Goal: Task Accomplishment & Management: Manage account settings

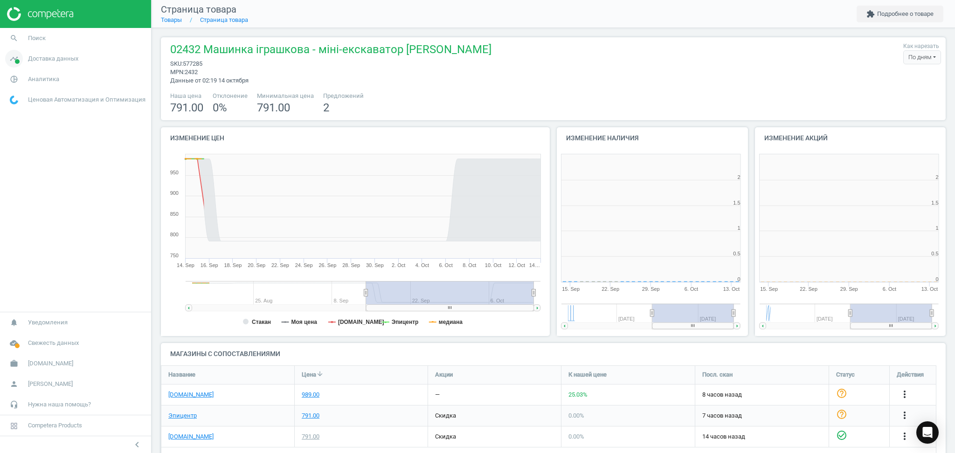
scroll to position [206, 207]
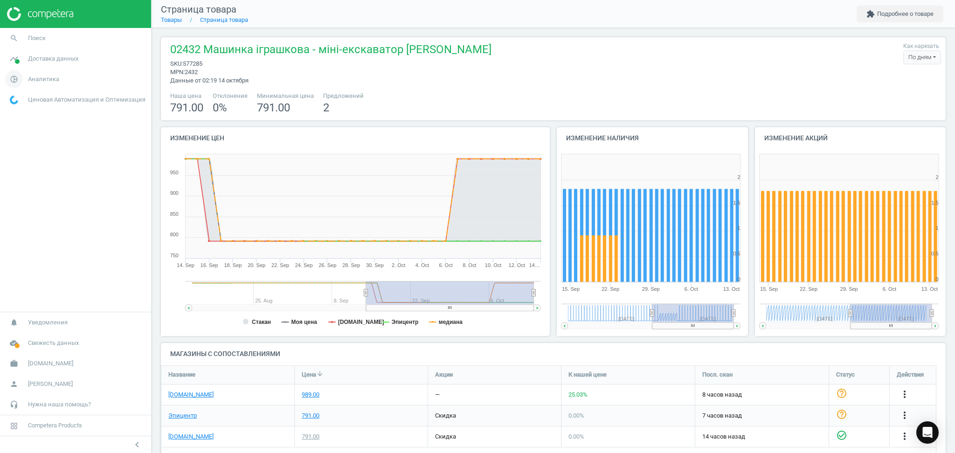
click at [31, 76] on span "Аналитика" at bounding box center [43, 79] width 31 height 8
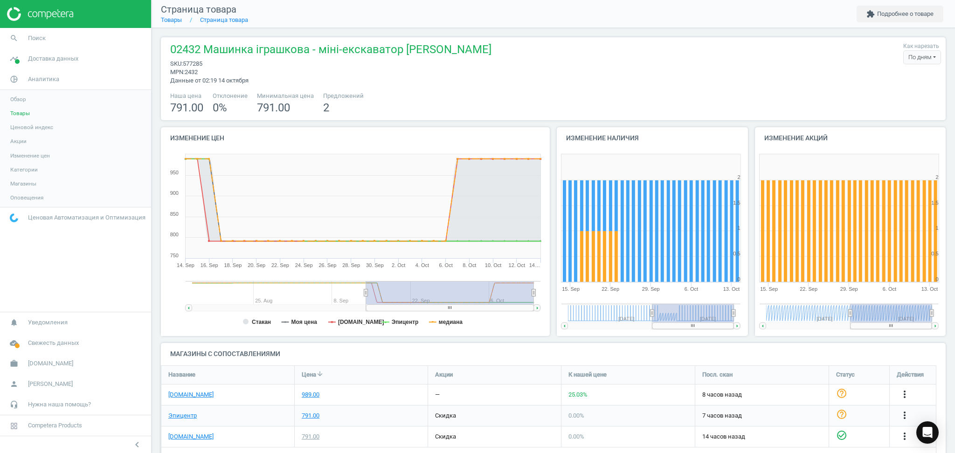
click at [20, 114] on span "Товары" at bounding box center [20, 113] width 20 height 7
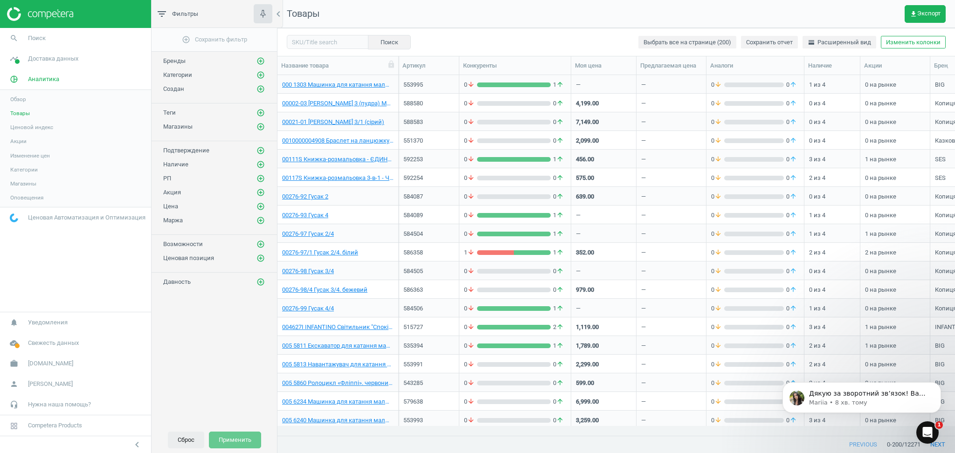
click at [189, 443] on button "Сброс" at bounding box center [186, 440] width 36 height 17
click at [917, 16] on icon "get_app" at bounding box center [913, 13] width 7 height 7
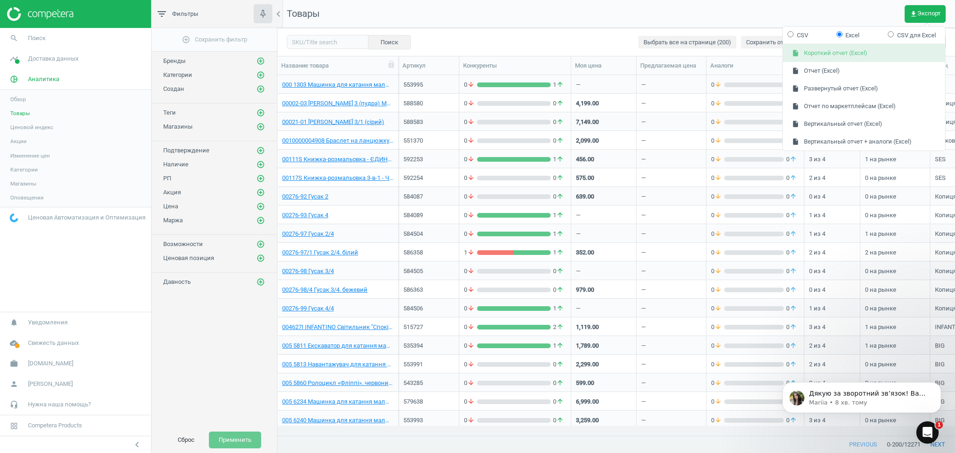
click at [840, 57] on button "insert_drive_file Короткий отчет (Excel)" at bounding box center [864, 54] width 162 height 18
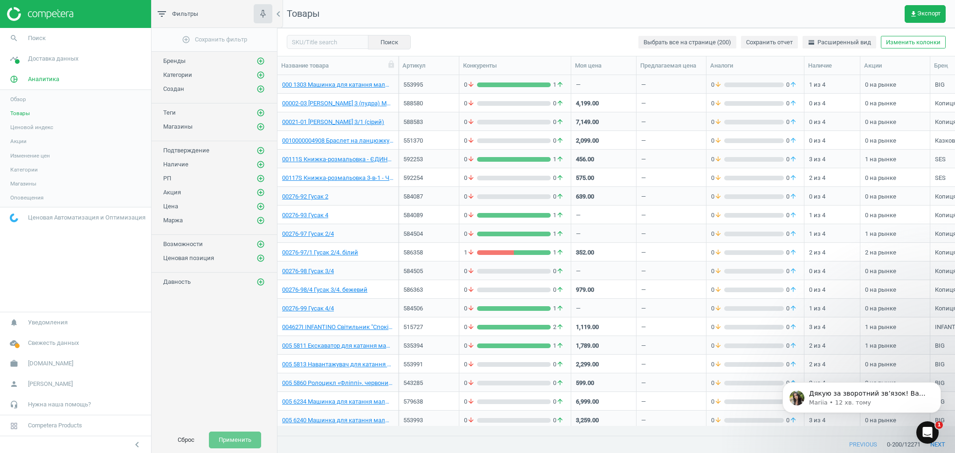
click at [19, 114] on span "Товары" at bounding box center [20, 113] width 20 height 7
click at [325, 42] on input "text" at bounding box center [328, 42] width 82 height 14
paste input "549131"
type input "549131"
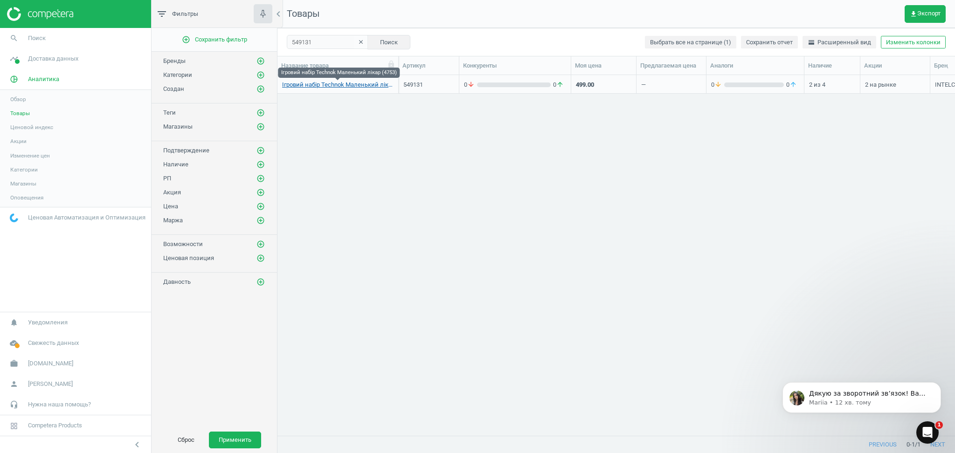
click at [350, 85] on link "Ігровий набір Technok Маленький лікар (4753)" at bounding box center [337, 85] width 111 height 8
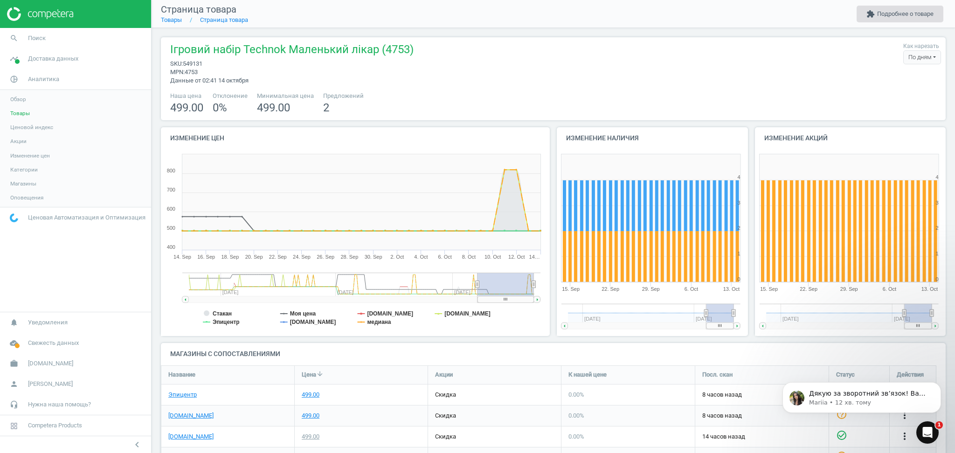
click at [918, 17] on button "extension Подробнее о товаре" at bounding box center [900, 14] width 87 height 17
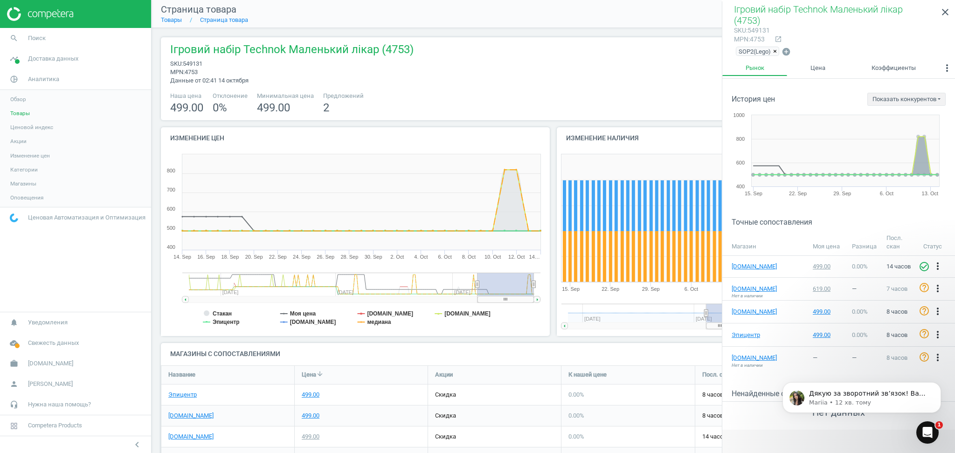
click at [774, 48] on span "×" at bounding box center [775, 51] width 4 height 7
click at [736, 45] on icon "add_circle" at bounding box center [739, 49] width 9 height 9
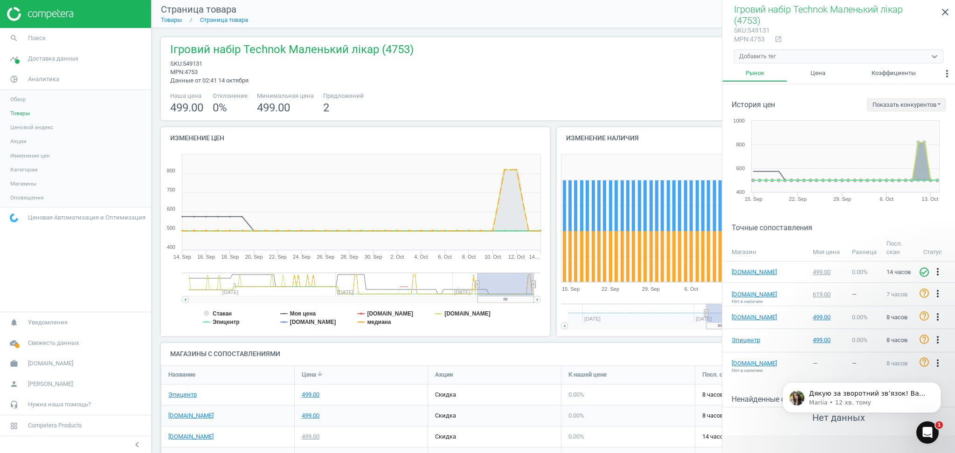
click at [755, 52] on div "Добавить тег" at bounding box center [757, 56] width 37 height 8
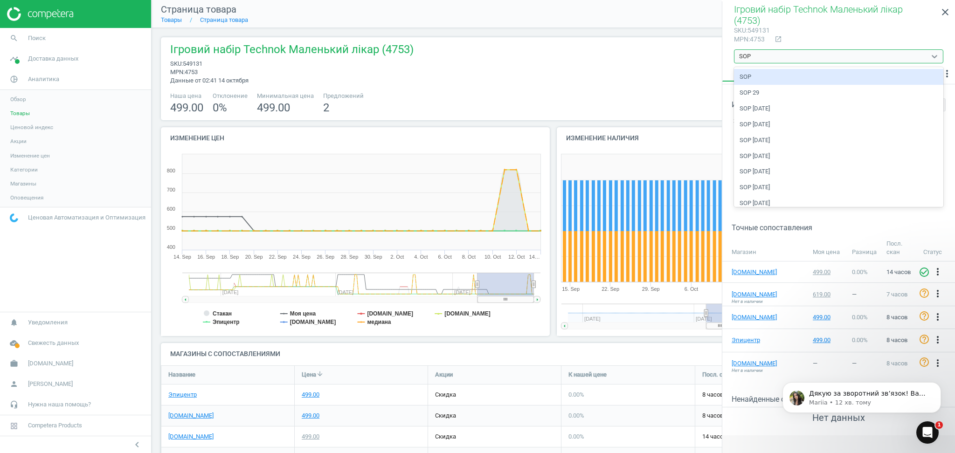
click at [751, 69] on div "SOP" at bounding box center [838, 77] width 209 height 16
type input "SOP"
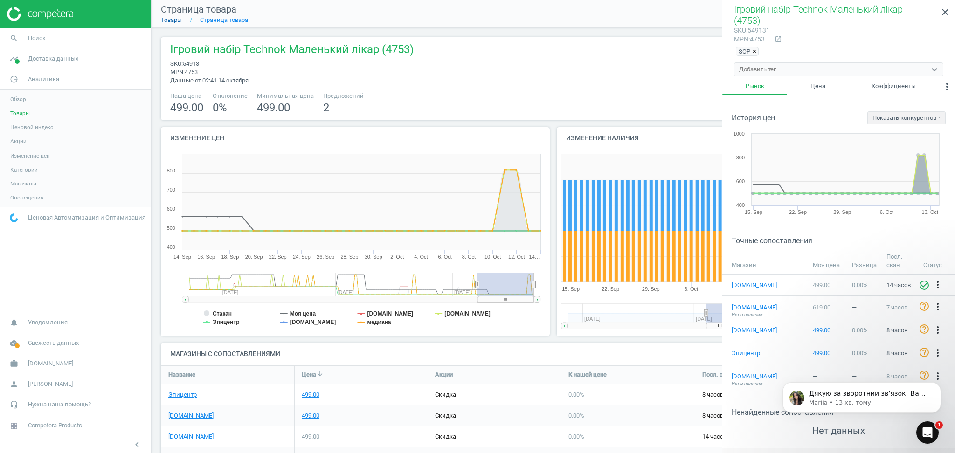
click at [170, 21] on link "Товары" at bounding box center [171, 19] width 21 height 7
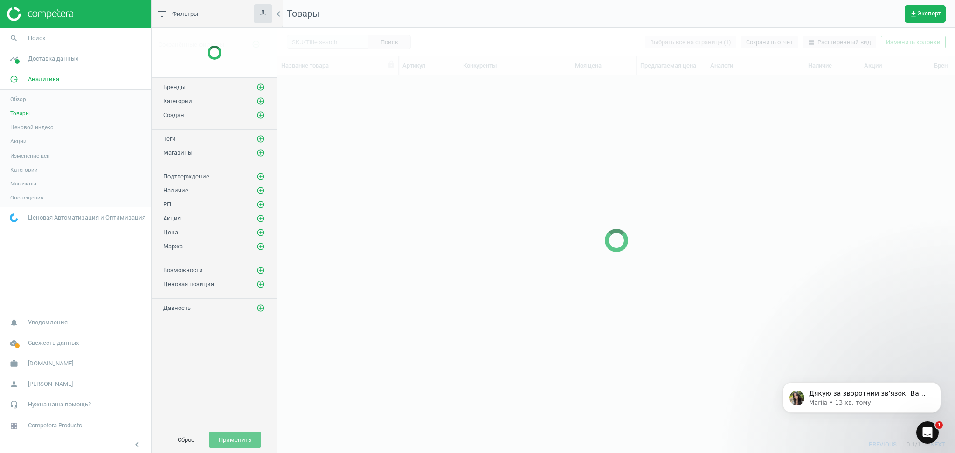
scroll to position [342, 668]
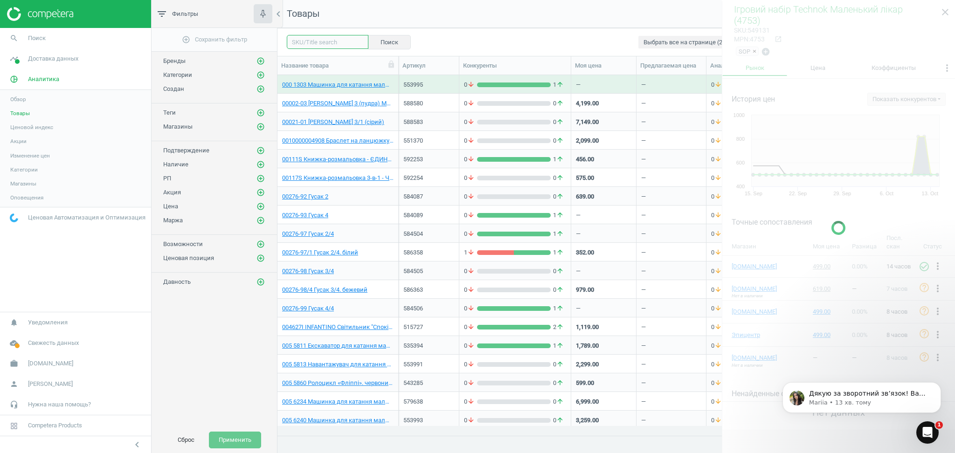
click at [330, 40] on input "text" at bounding box center [328, 42] width 82 height 14
paste input "605084"
type input "605084"
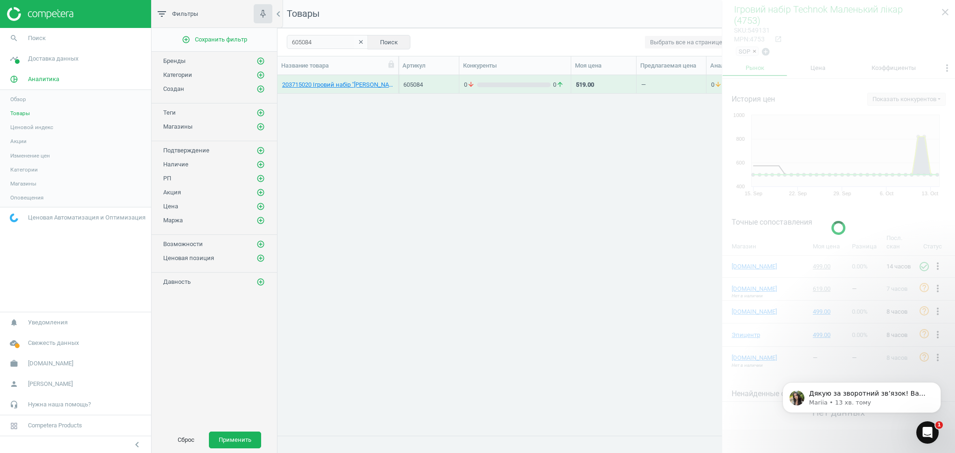
click at [945, 11] on div at bounding box center [838, 227] width 233 height 453
click at [351, 85] on link "203715020 Ігровий набір "[PERSON_NAME]" з рятувальними машинами. 32 см. 3+" at bounding box center [337, 85] width 111 height 8
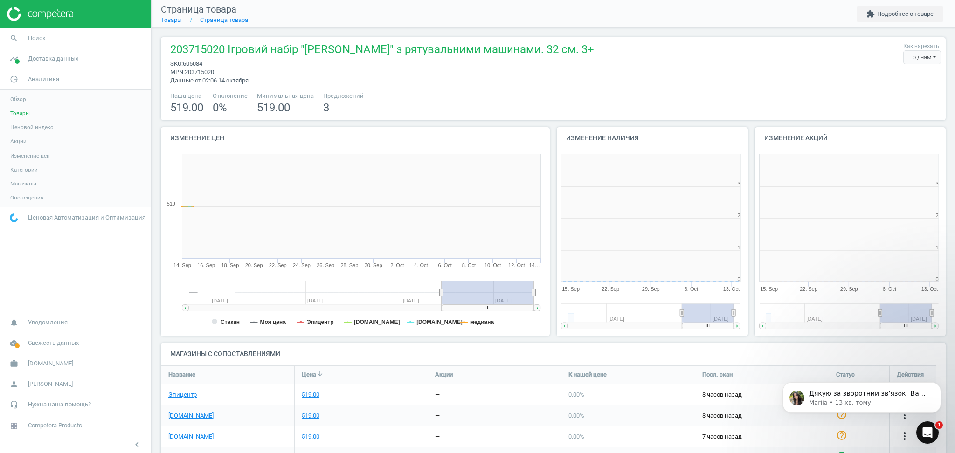
scroll to position [206, 207]
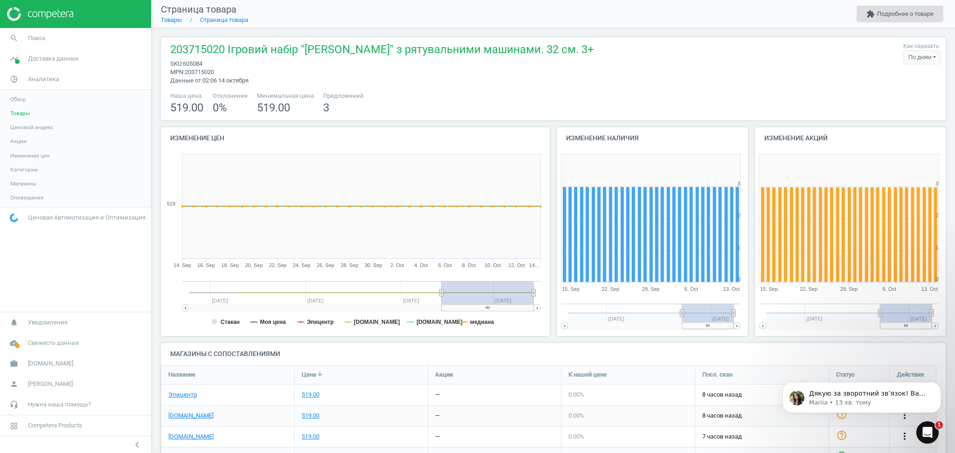
click at [877, 13] on button "extension Подробнее о товаре" at bounding box center [900, 14] width 87 height 17
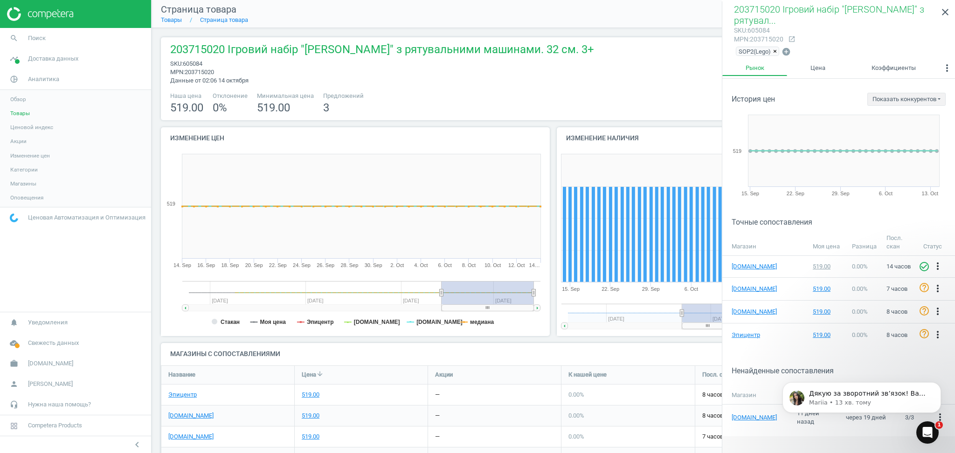
click at [777, 51] on span "×" at bounding box center [775, 51] width 4 height 7
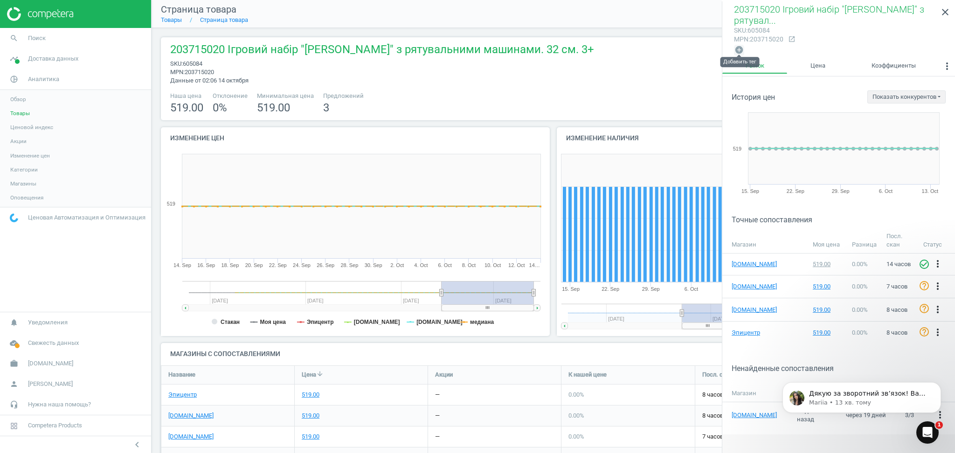
click at [737, 46] on icon "add_circle" at bounding box center [739, 49] width 9 height 9
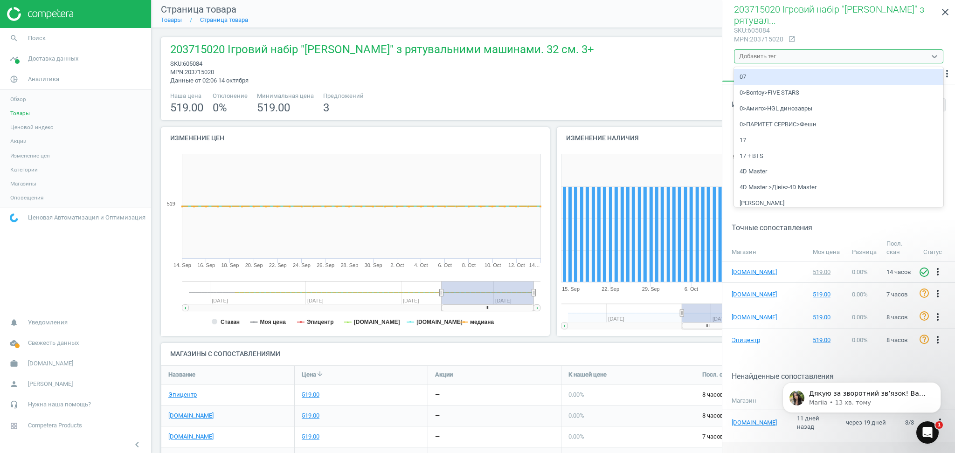
click at [756, 53] on div "Добавить тег" at bounding box center [757, 56] width 37 height 8
click at [745, 79] on div "SOP" at bounding box center [838, 77] width 209 height 16
type input "SOP"
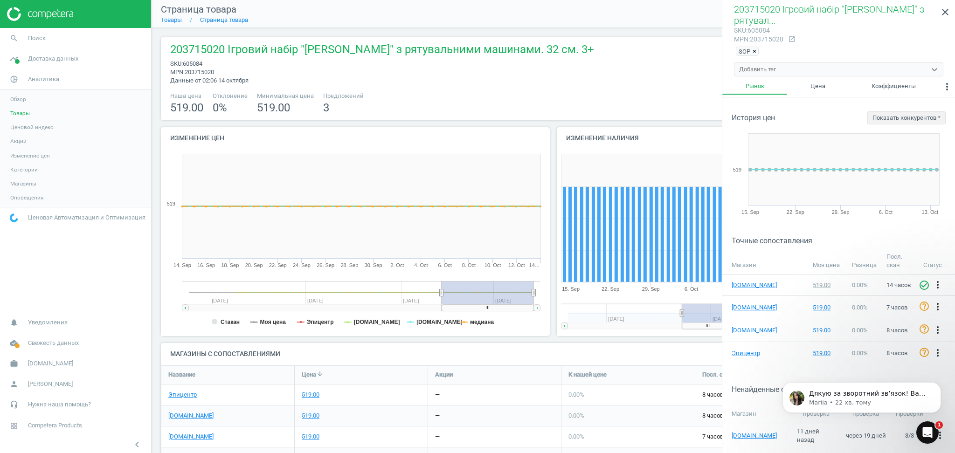
drag, startPoint x: 949, startPoint y: 11, endPoint x: 775, endPoint y: 447, distance: 469.7
click at [949, 11] on icon "close" at bounding box center [945, 12] width 11 height 11
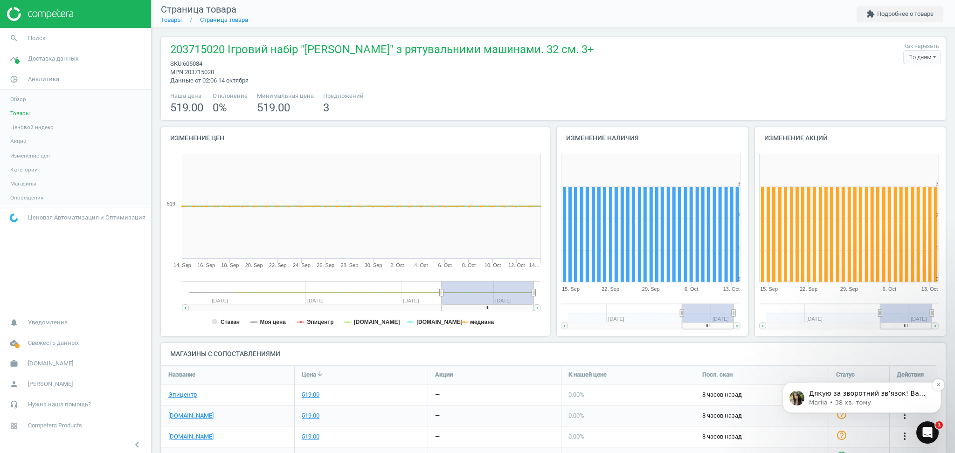
click at [881, 397] on span "Дякую за зворотний зв’язок! Ваше повідомлення вже передано мачинг команді. Я по…" at bounding box center [869, 412] width 120 height 45
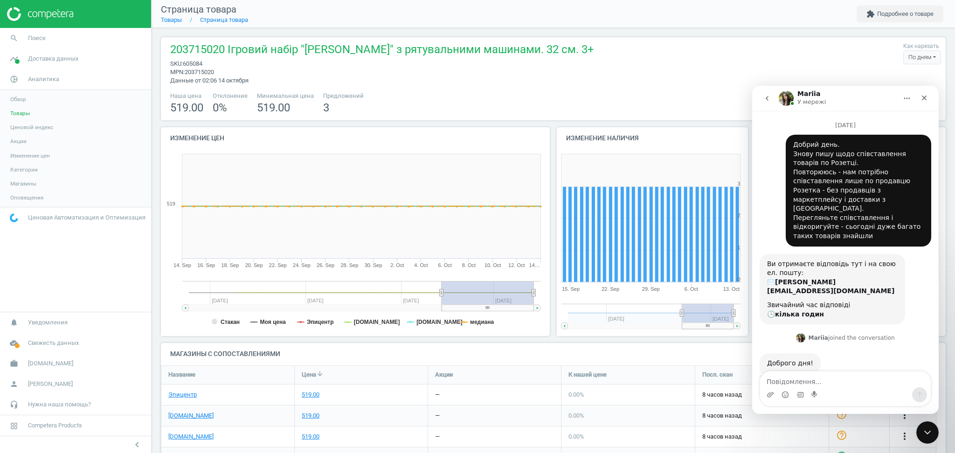
scroll to position [23, 0]
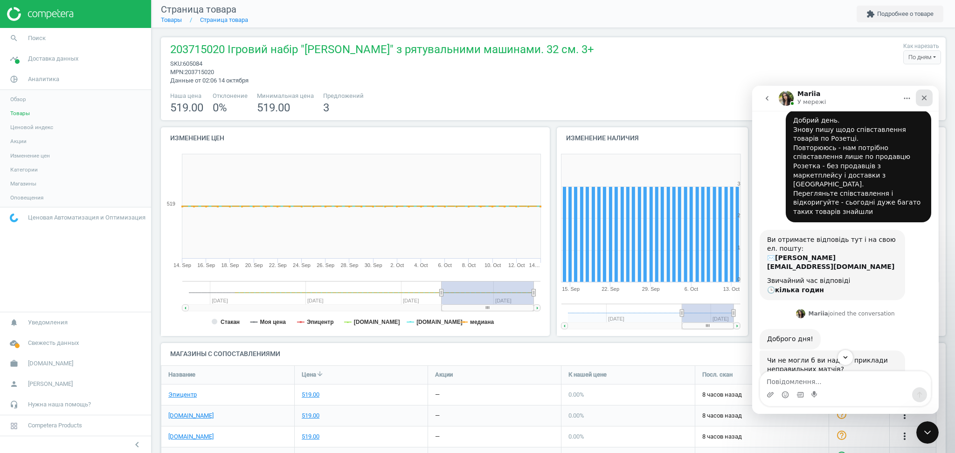
click at [923, 100] on icon "Закрити" at bounding box center [924, 97] width 7 height 7
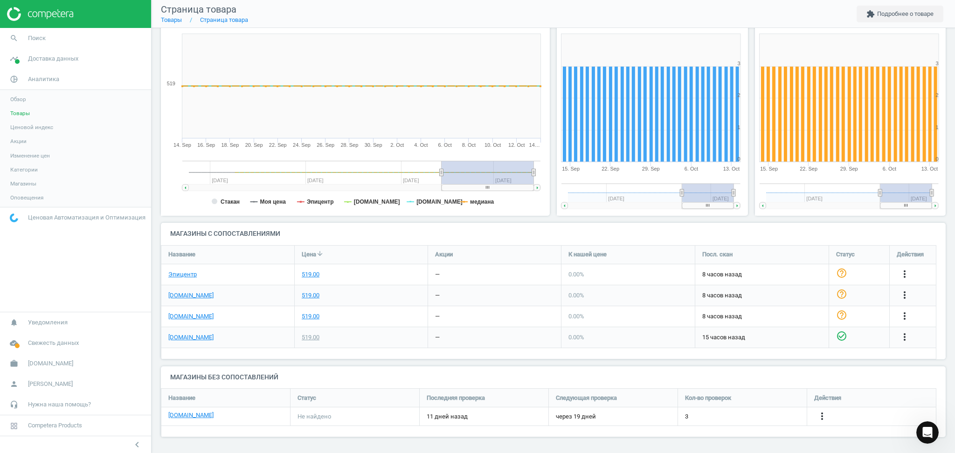
scroll to position [0, 0]
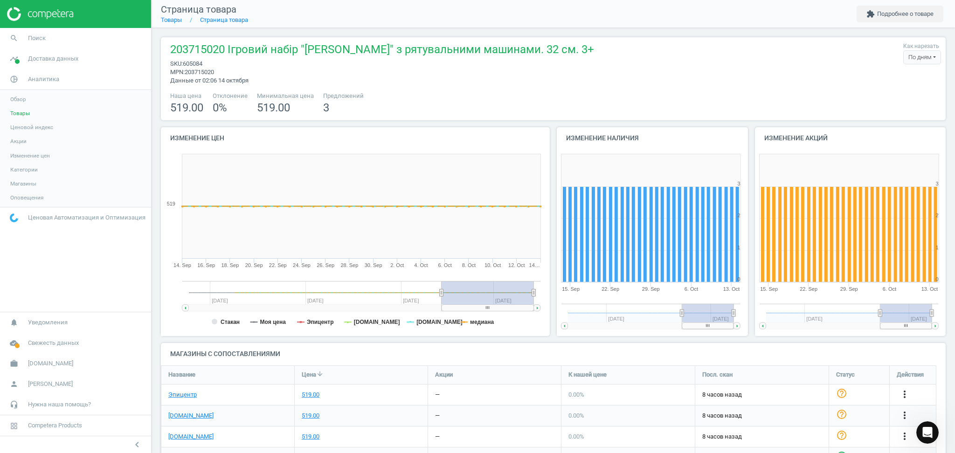
click at [292, 355] on h4 "Магазины с сопоставлениями" at bounding box center [553, 354] width 785 height 22
